Goal: Task Accomplishment & Management: Manage account settings

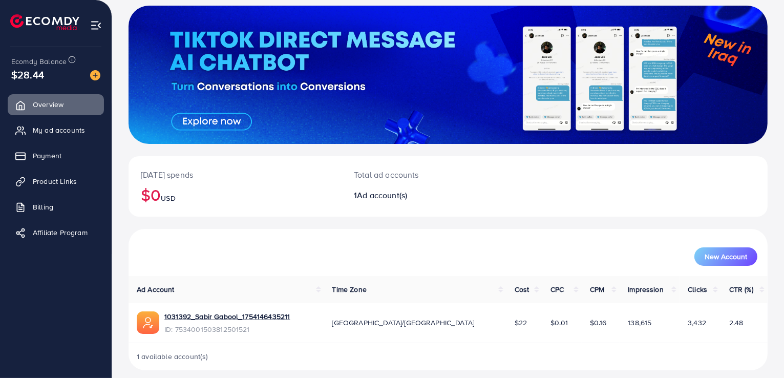
scroll to position [66, 0]
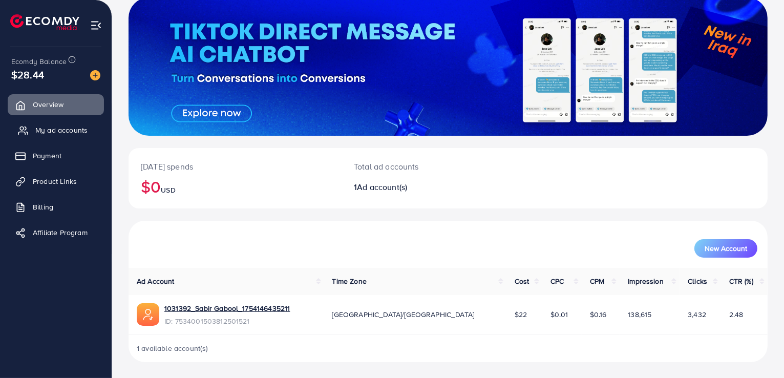
click at [66, 135] on span "My ad accounts" at bounding box center [61, 130] width 52 height 10
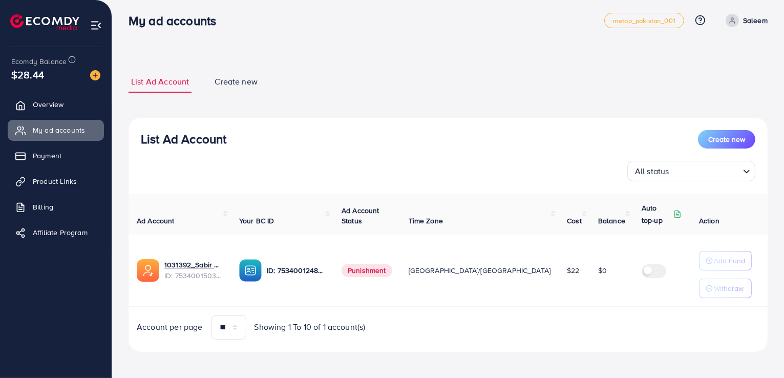
scroll to position [7, 0]
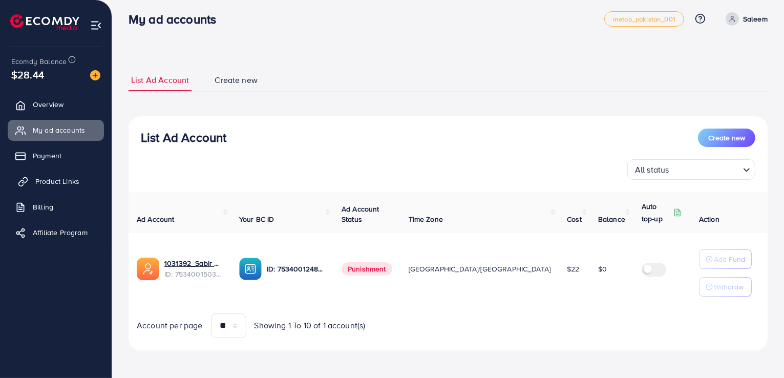
click at [52, 184] on span "Product Links" at bounding box center [57, 181] width 44 height 10
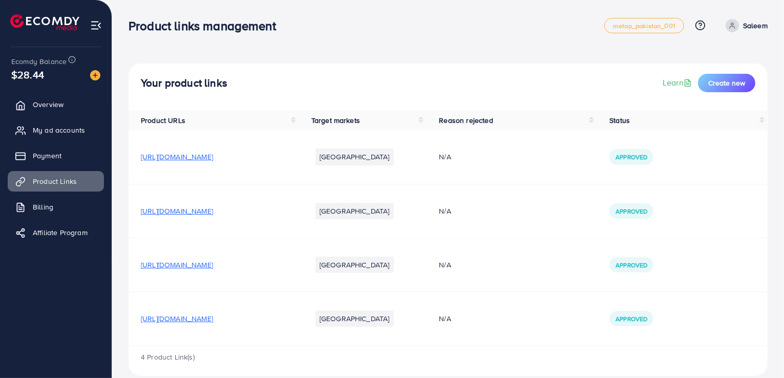
scroll to position [14, 0]
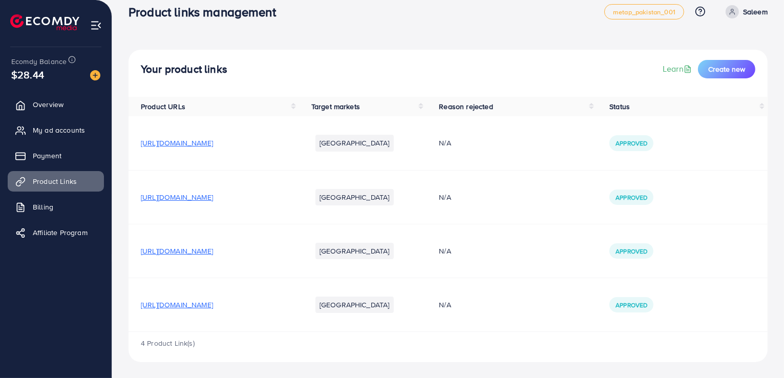
click at [298, 257] on td "https://svgjz8-bf.myshopify.com/products/magic-water-coloring-book-for-kids-ran…" at bounding box center [214, 251] width 171 height 54
click at [213, 250] on span "https://svgjz8-bf.myshopify.com/products/magic-water-coloring-book-for-kids-ran…" at bounding box center [177, 251] width 72 height 10
click at [213, 199] on span "https://svgjz8-bf.myshopify.com/products/magic-practice-copybook4-books-10-ink-…" at bounding box center [177, 197] width 72 height 10
click at [175, 248] on span "https://svgjz8-bf.myshopify.com/products/magic-water-coloring-book-for-kids-ran…" at bounding box center [177, 251] width 72 height 10
click at [47, 102] on span "Overview" at bounding box center [50, 104] width 31 height 10
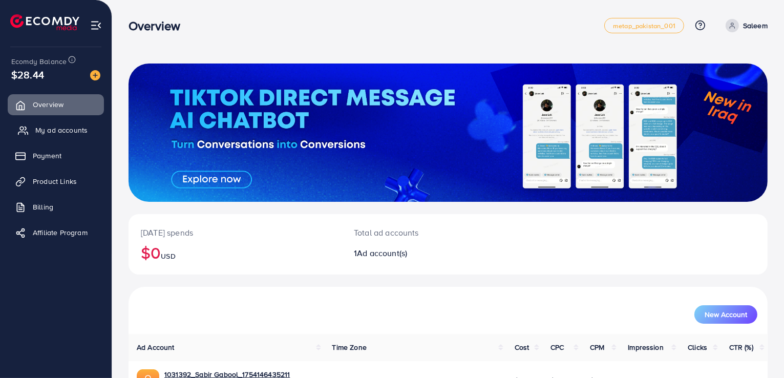
click at [57, 136] on link "My ad accounts" at bounding box center [56, 130] width 96 height 20
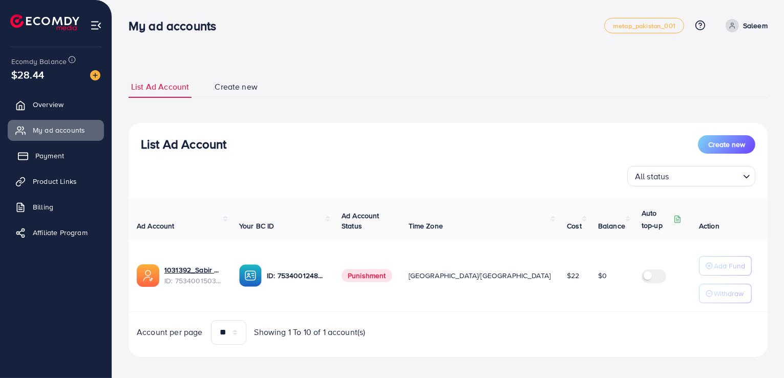
click at [59, 159] on span "Payment" at bounding box center [49, 156] width 29 height 10
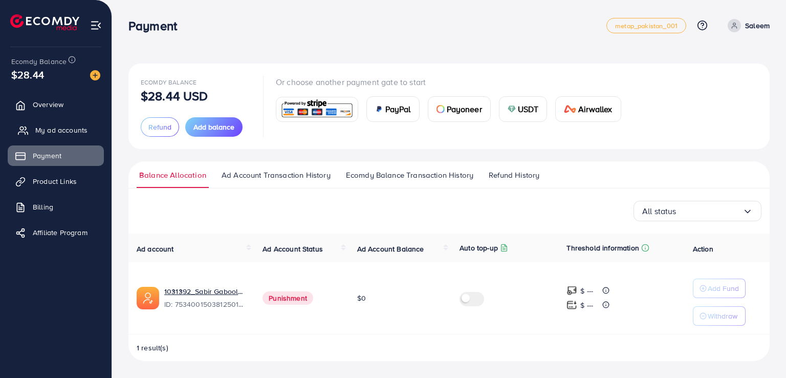
click at [56, 134] on span "My ad accounts" at bounding box center [61, 130] width 52 height 10
